Goal: Register for event/course

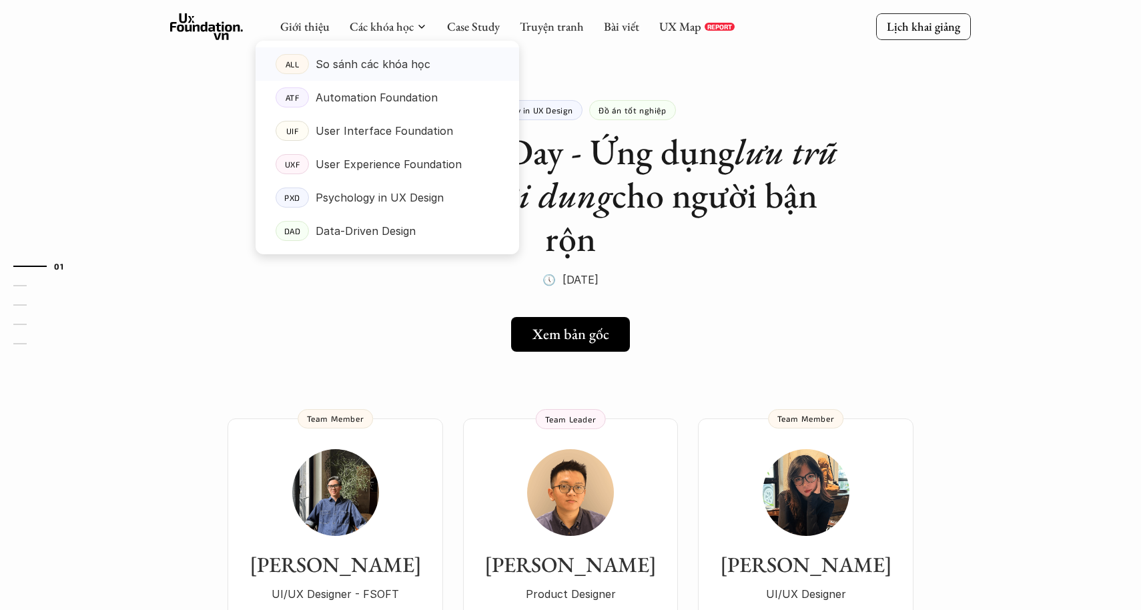
click at [369, 66] on p "So sánh các khóa học" at bounding box center [373, 64] width 115 height 20
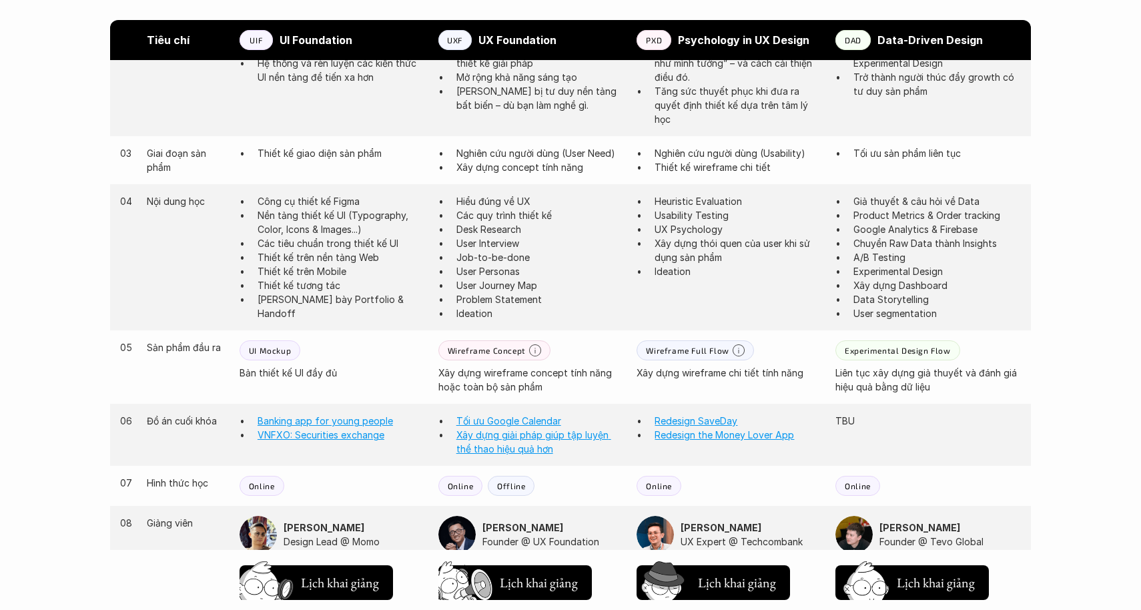
scroll to position [930, 0]
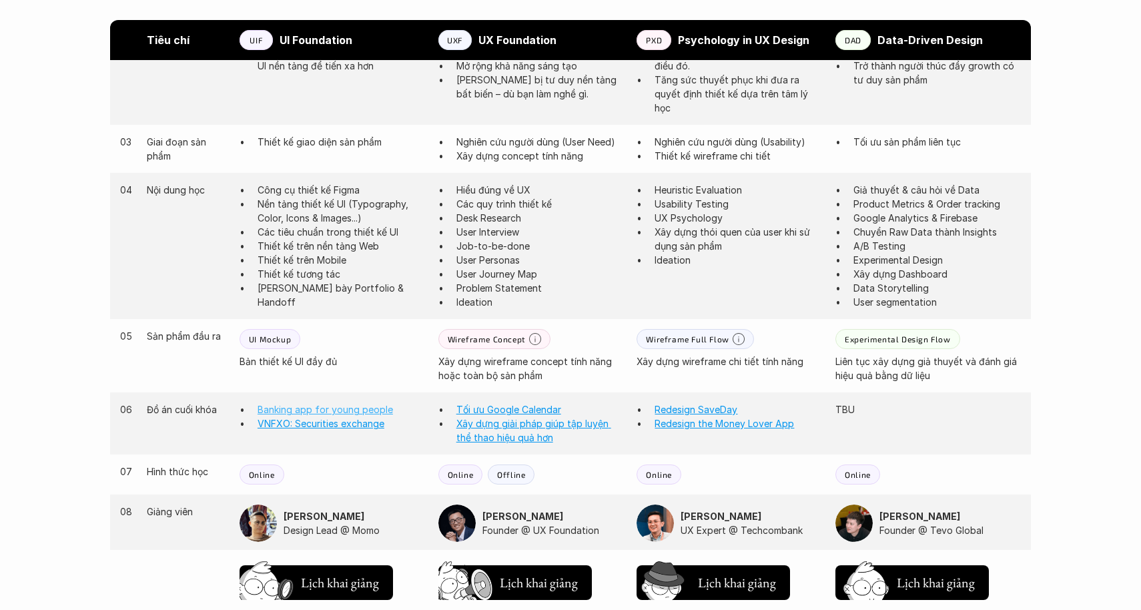
click at [308, 405] on link "Banking app for young people" at bounding box center [325, 409] width 135 height 11
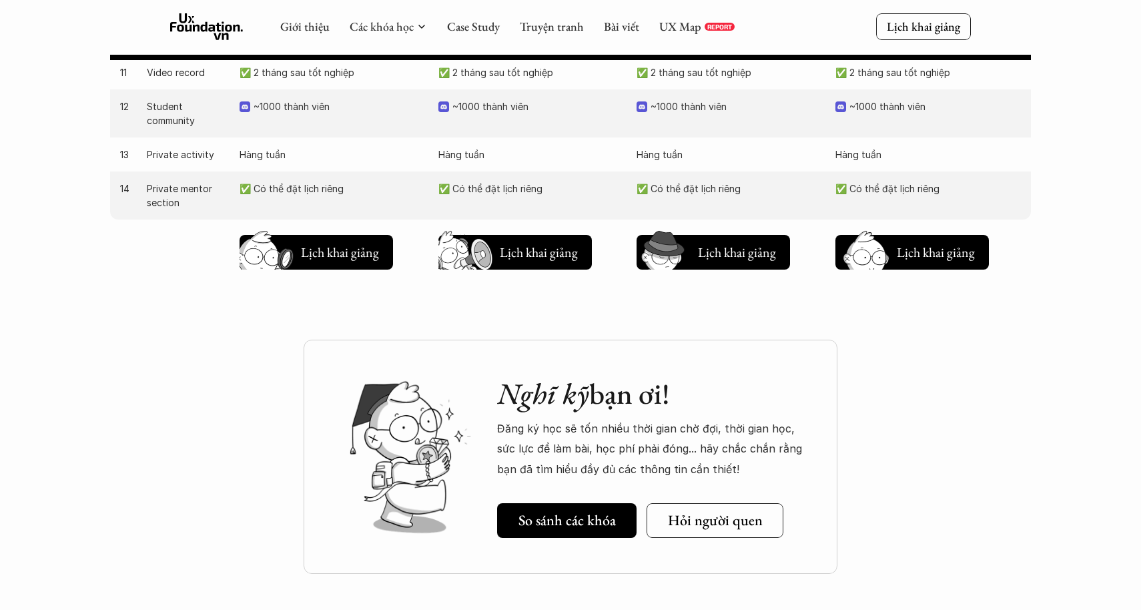
scroll to position [1489, 0]
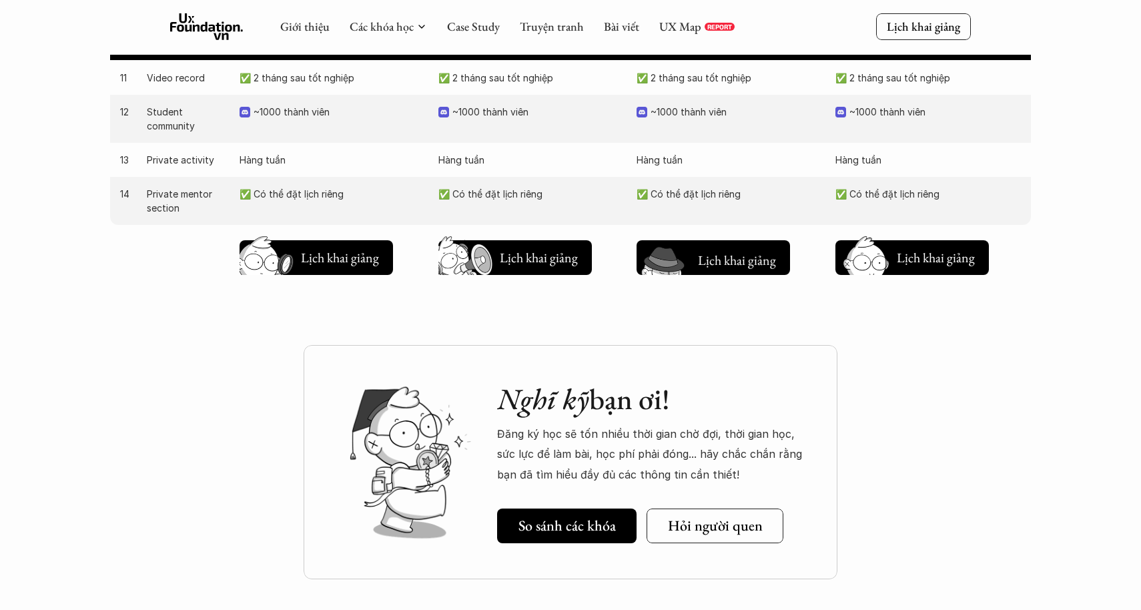
click at [733, 252] on h5 "Lịch khai giảng" at bounding box center [737, 259] width 80 height 19
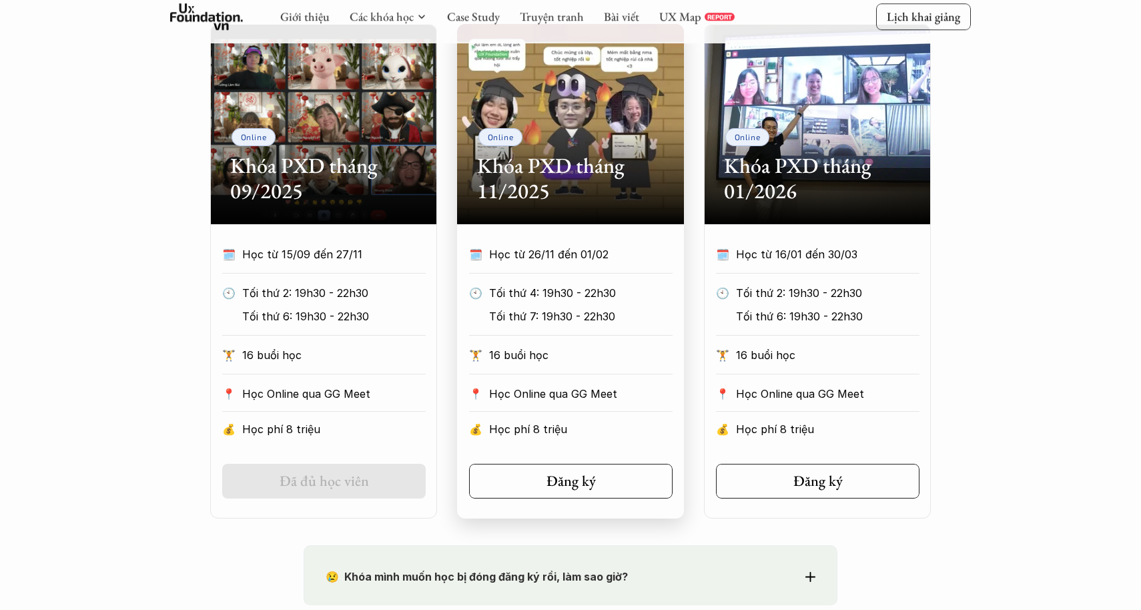
scroll to position [645, 0]
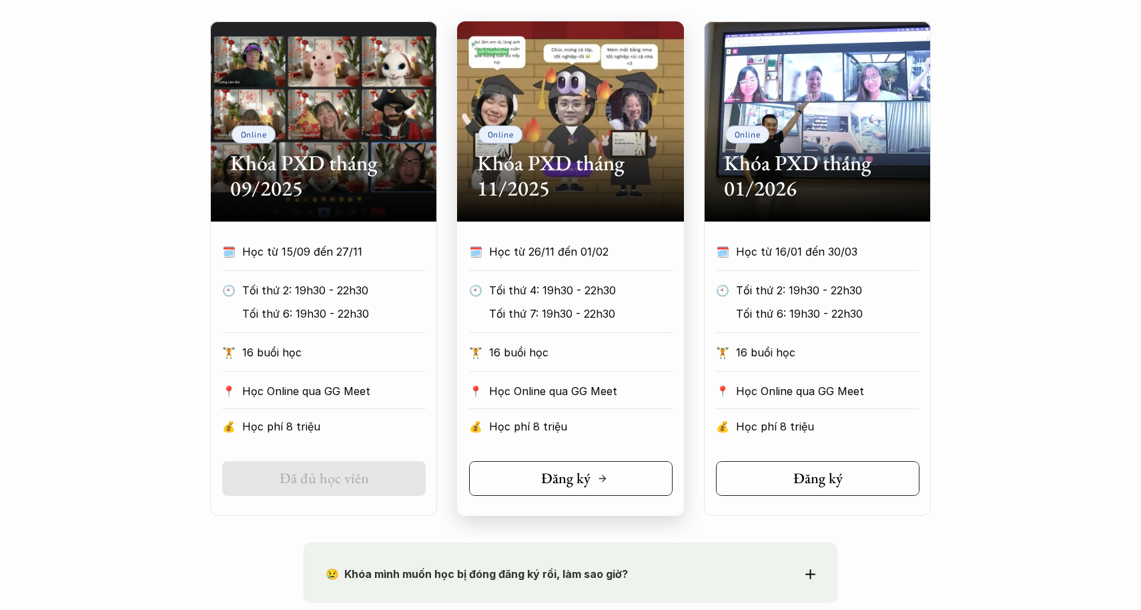
click at [537, 474] on link "Đăng ký" at bounding box center [571, 478] width 204 height 35
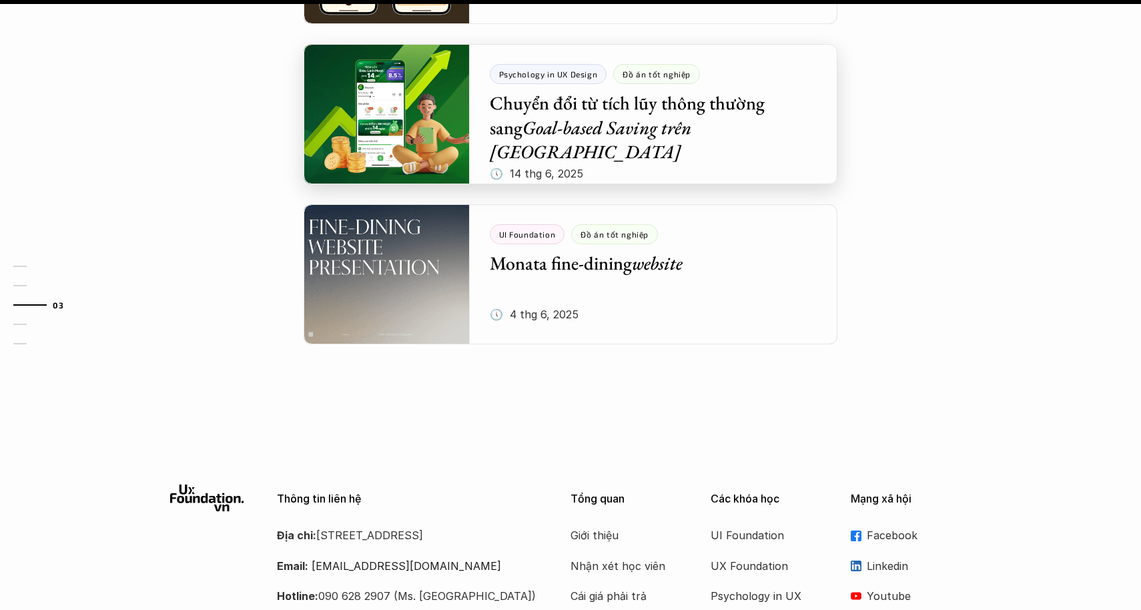
scroll to position [1536, 0]
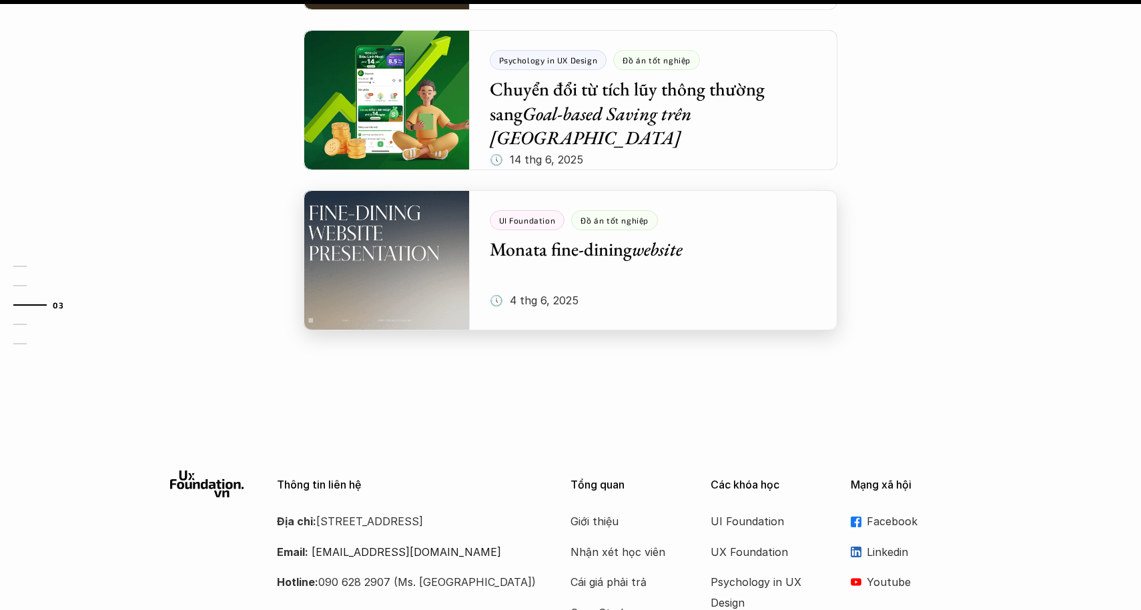
click at [653, 228] on div at bounding box center [571, 260] width 534 height 140
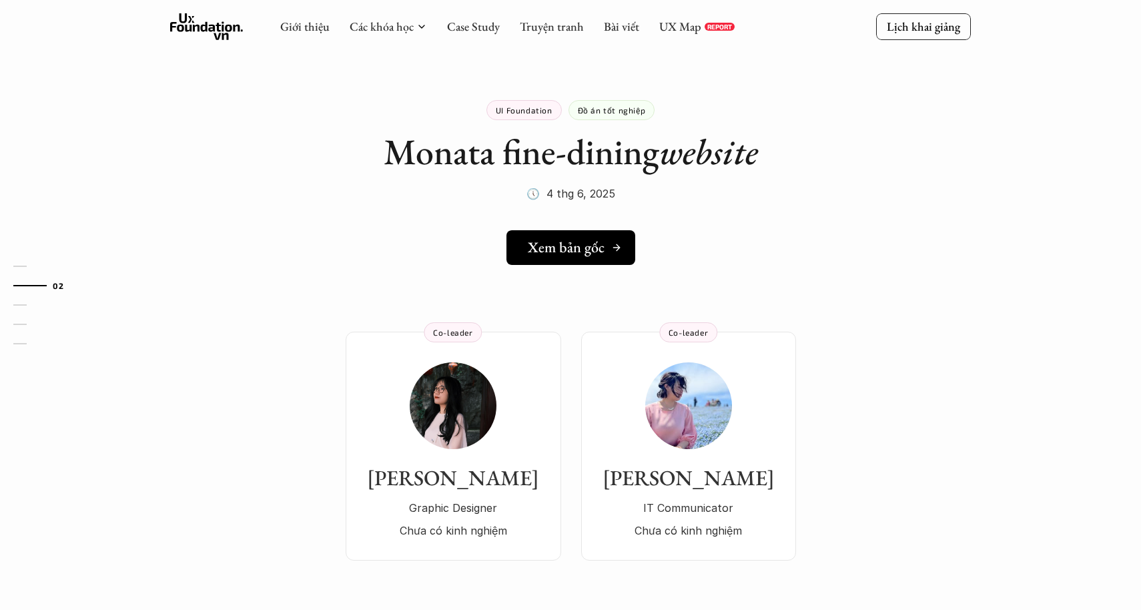
click at [597, 250] on h5 "Xem bản gốc" at bounding box center [566, 247] width 77 height 17
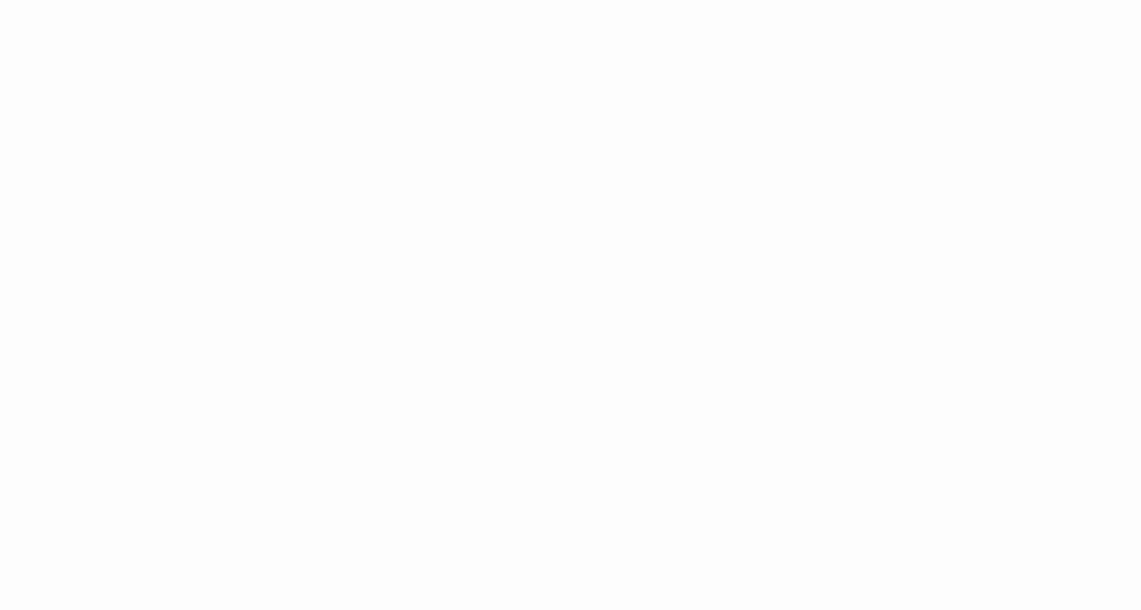
scroll to position [1622, 0]
